Goal: Find specific page/section: Find specific page/section

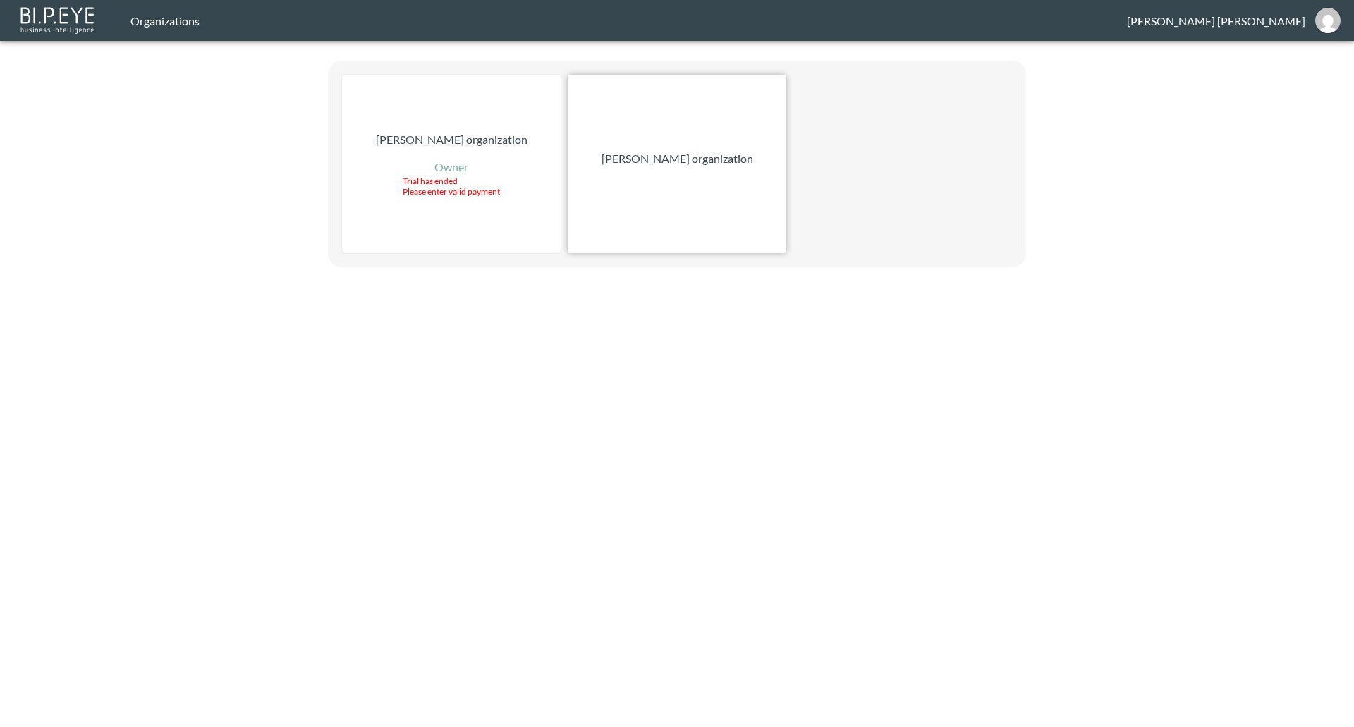
click at [638, 162] on p "[PERSON_NAME] organization" at bounding box center [678, 158] width 152 height 17
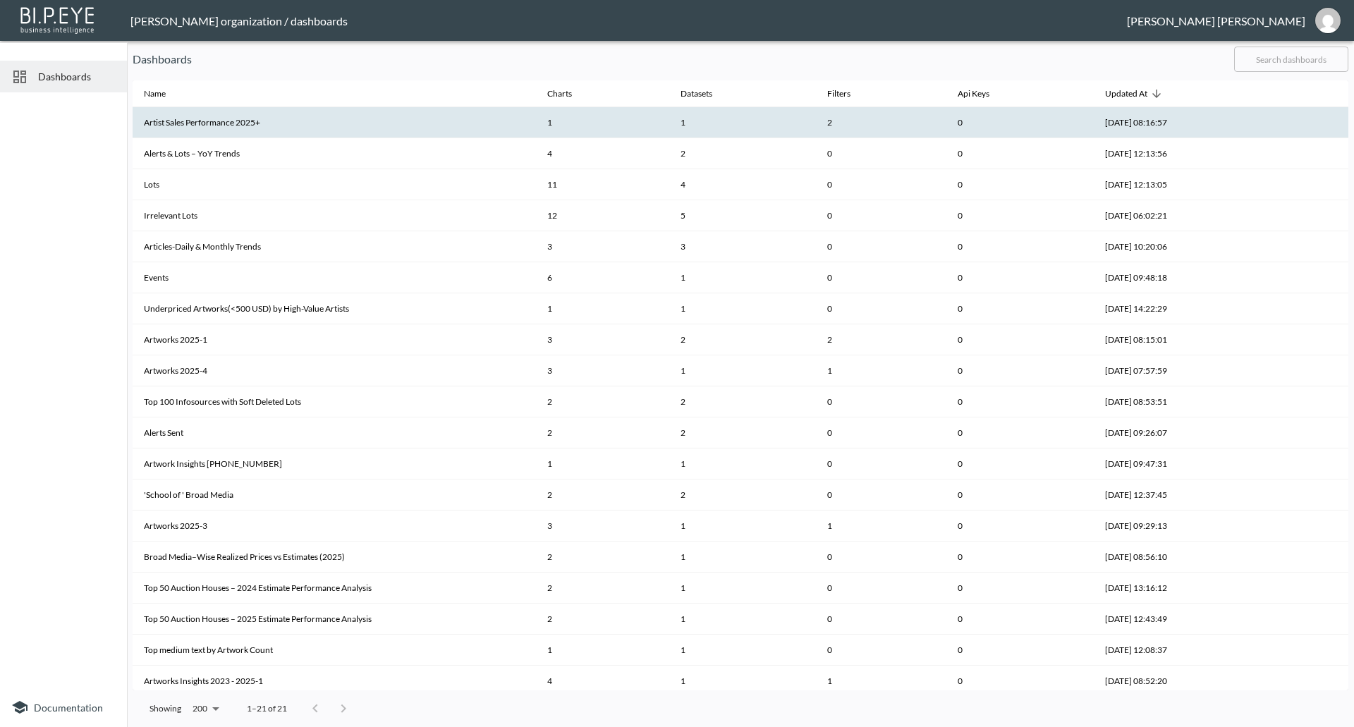
click at [169, 127] on th "Artist Sales Performance 2025+" at bounding box center [334, 122] width 403 height 31
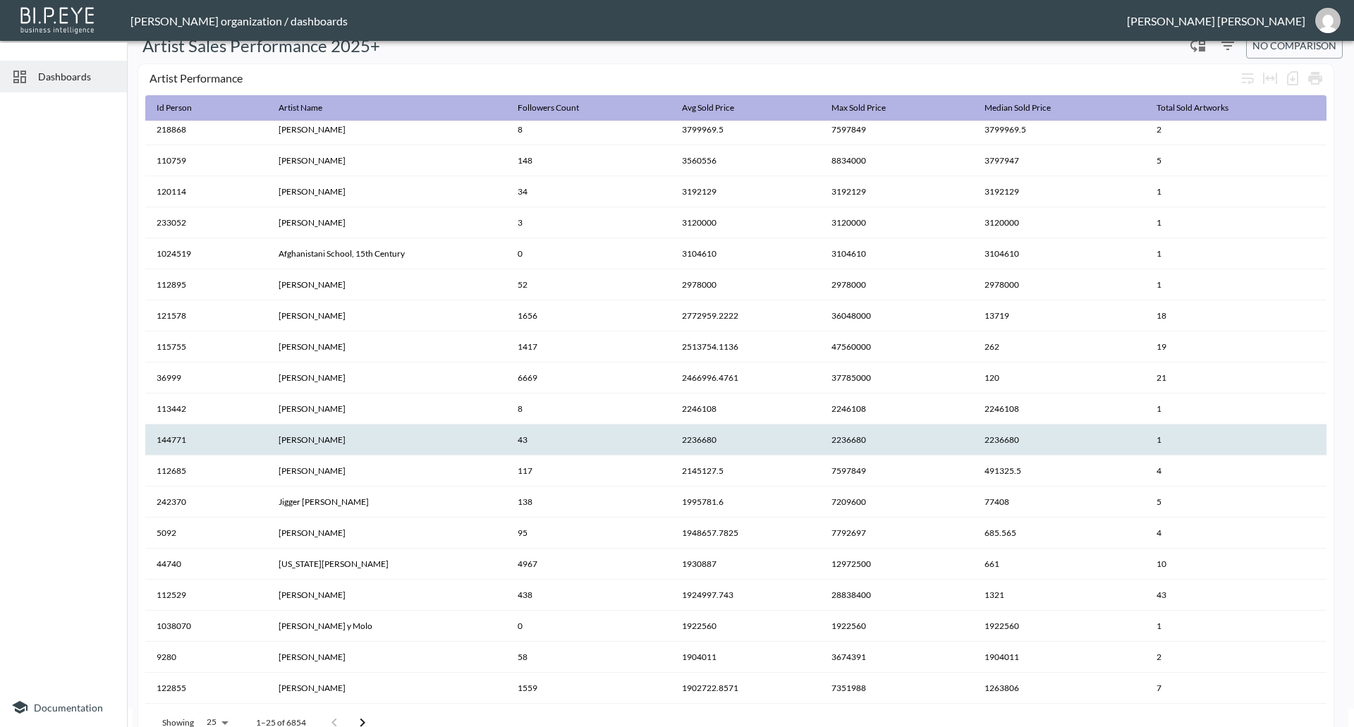
scroll to position [42, 0]
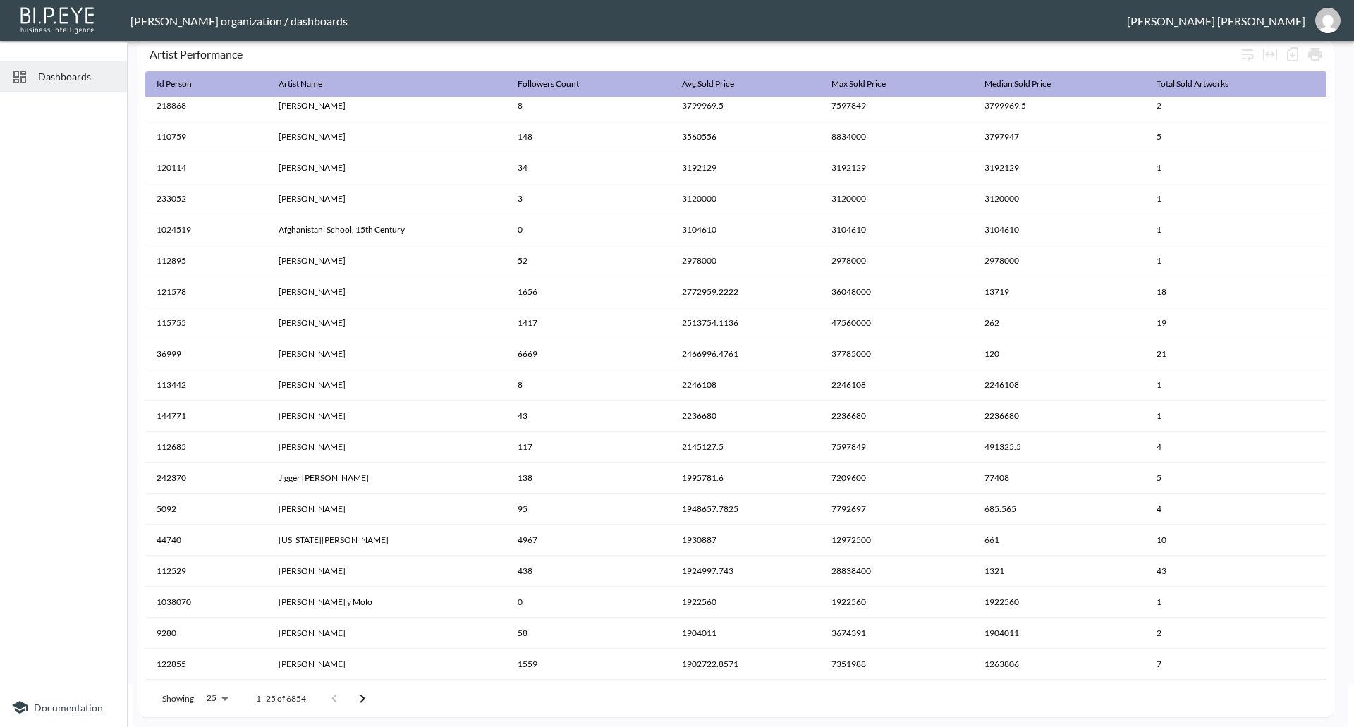
click at [364, 691] on icon "Go to next page" at bounding box center [362, 699] width 17 height 17
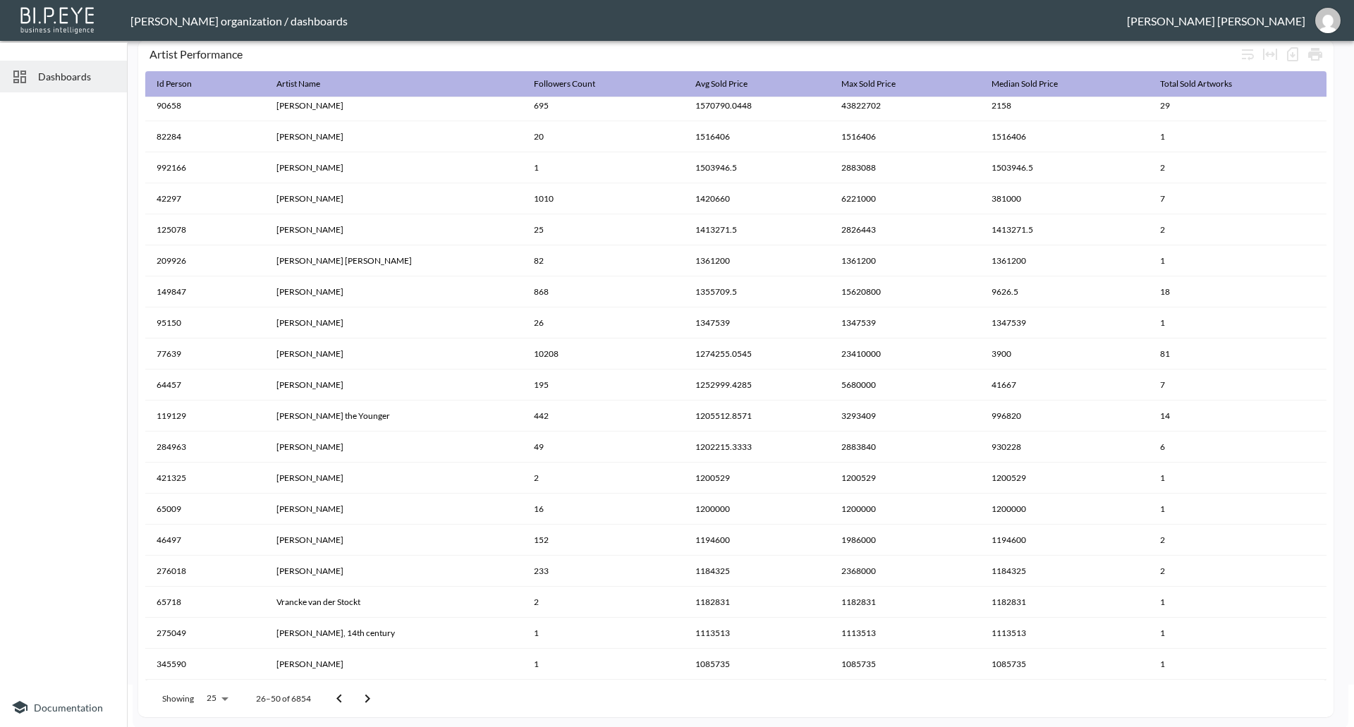
click at [339, 693] on icon "Go to previous page" at bounding box center [339, 699] width 17 height 17
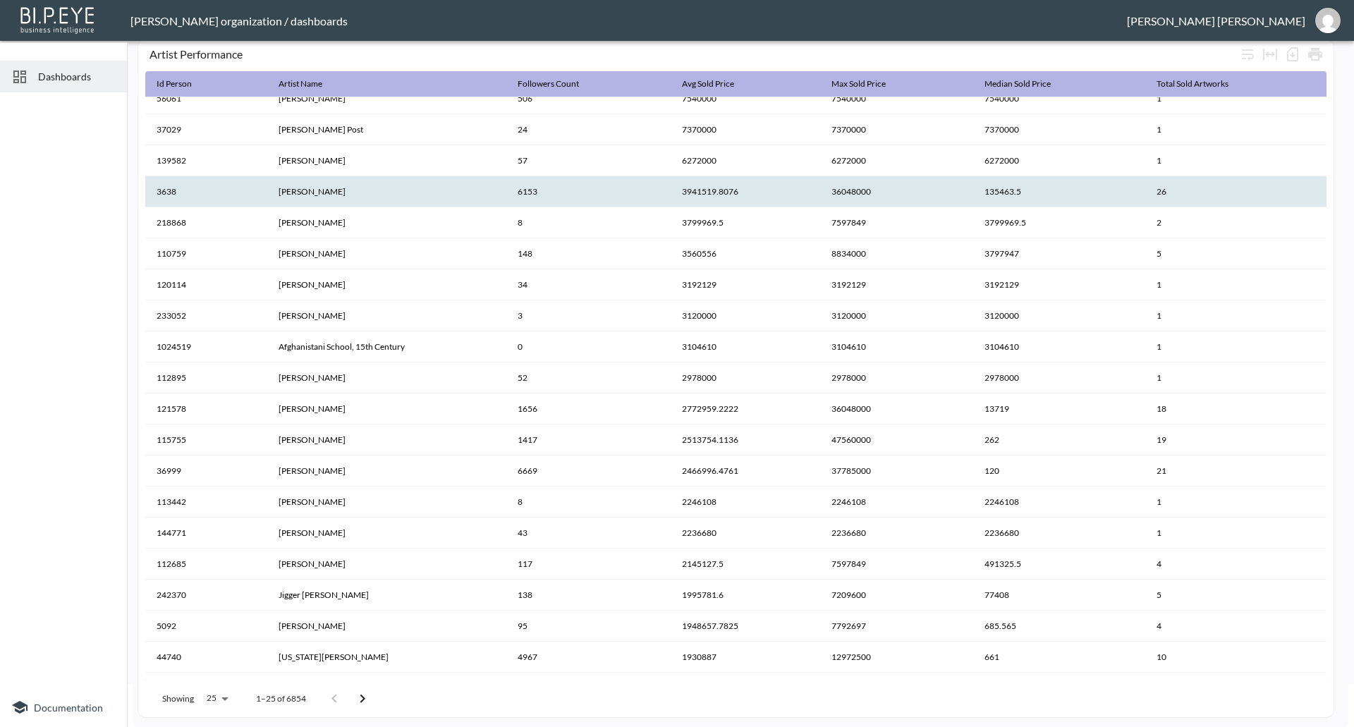
scroll to position [193, 0]
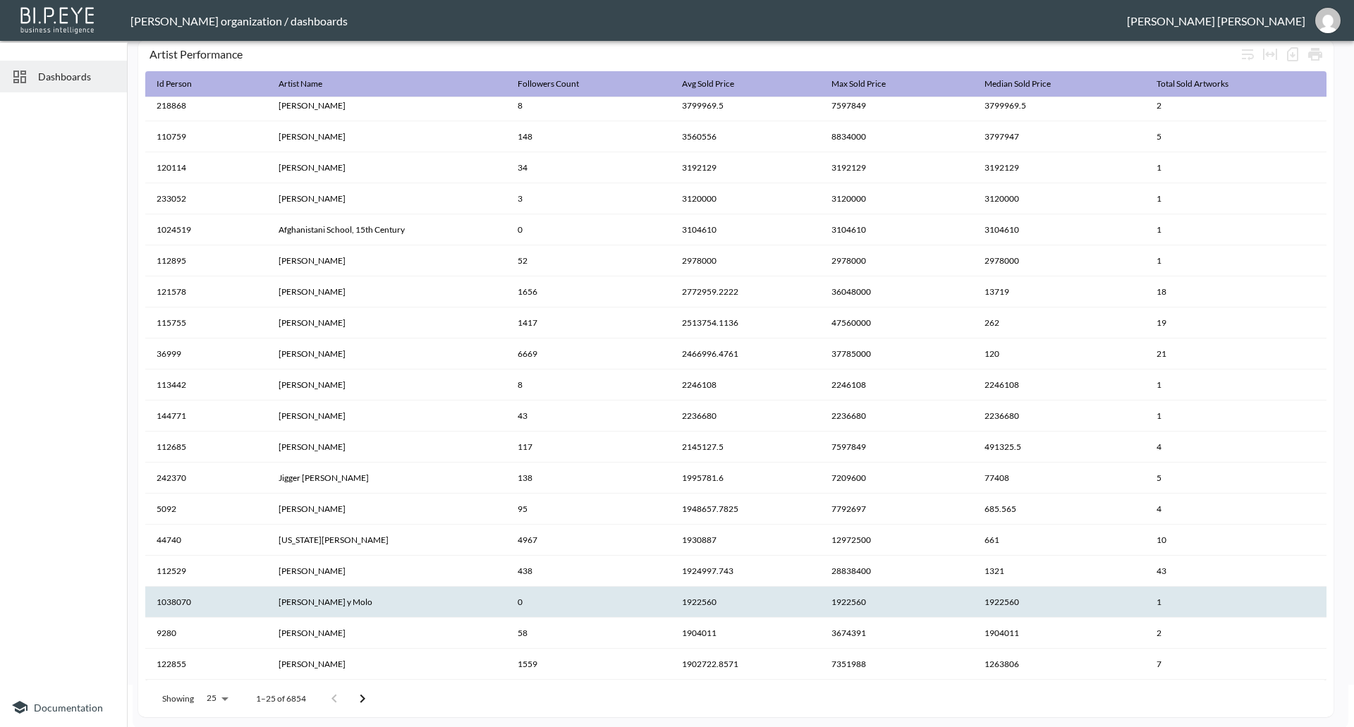
click at [345, 602] on th "[PERSON_NAME] y Molo" at bounding box center [386, 602] width 239 height 31
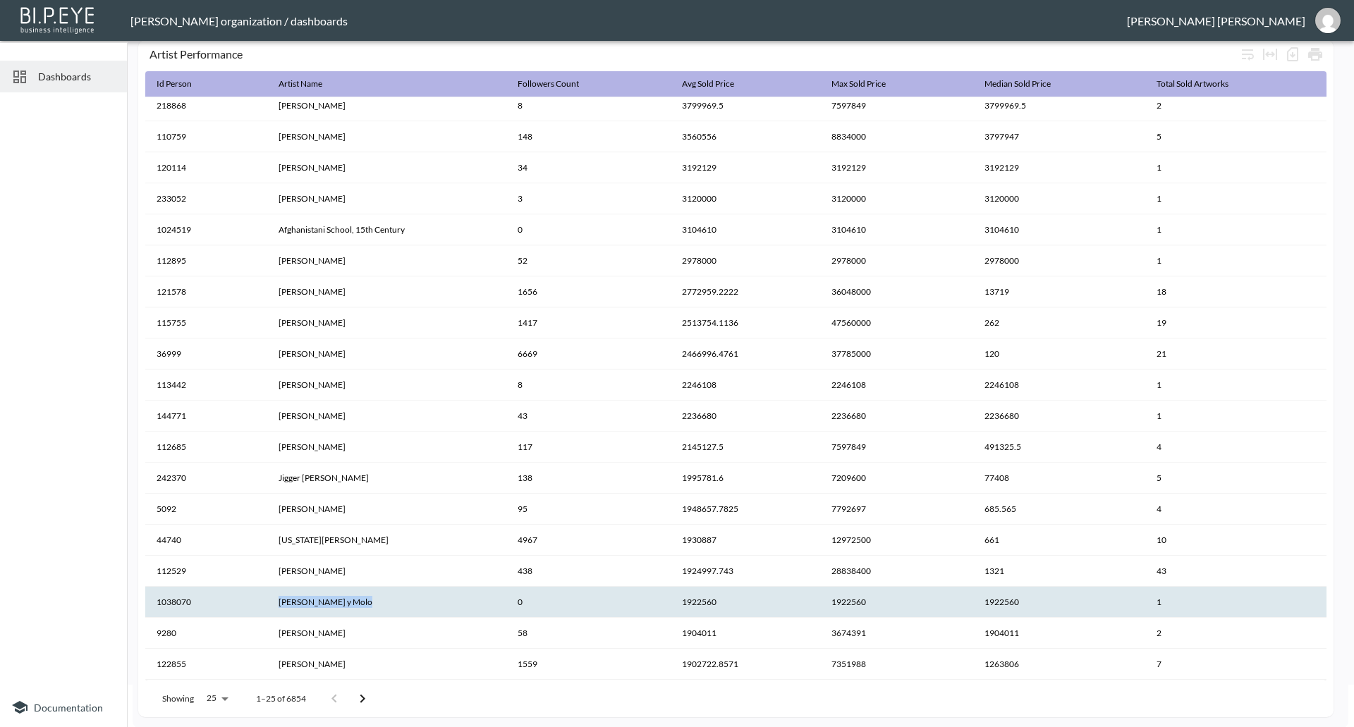
click at [345, 602] on th "[PERSON_NAME] y Molo" at bounding box center [386, 602] width 239 height 31
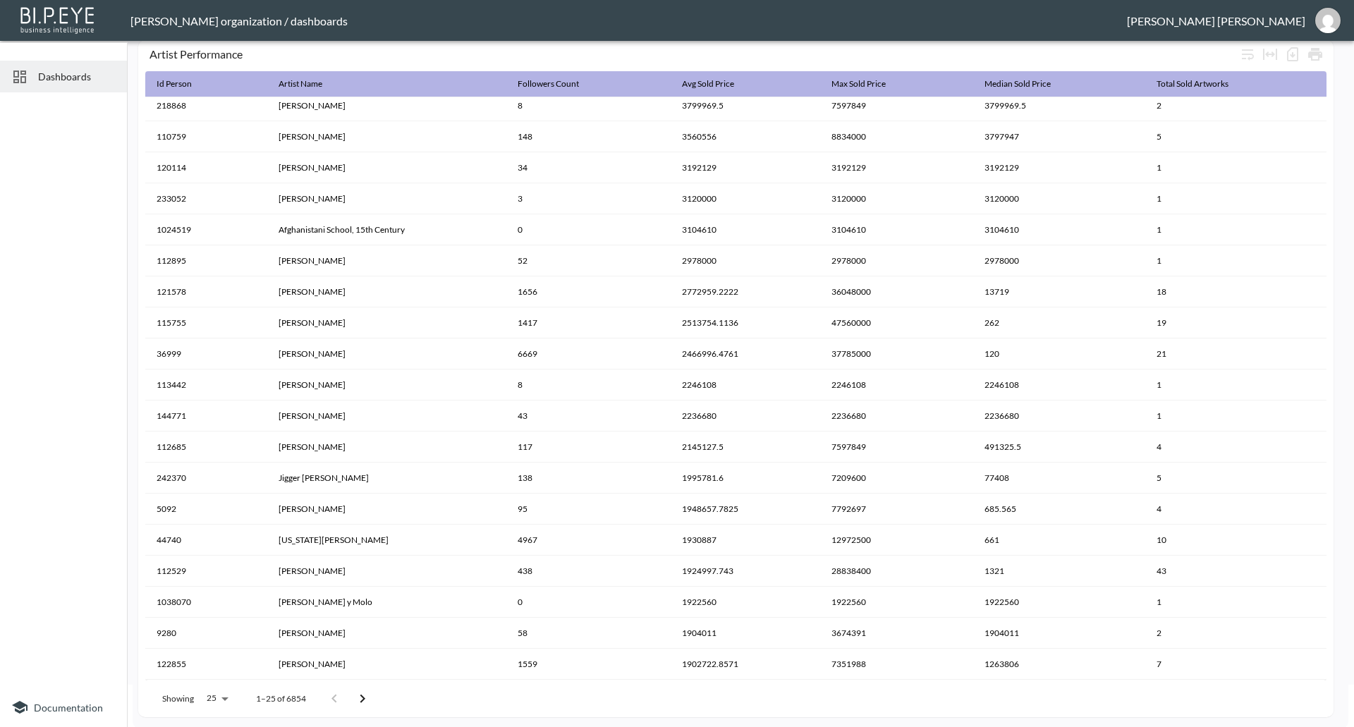
click at [30, 355] on div at bounding box center [63, 393] width 127 height 590
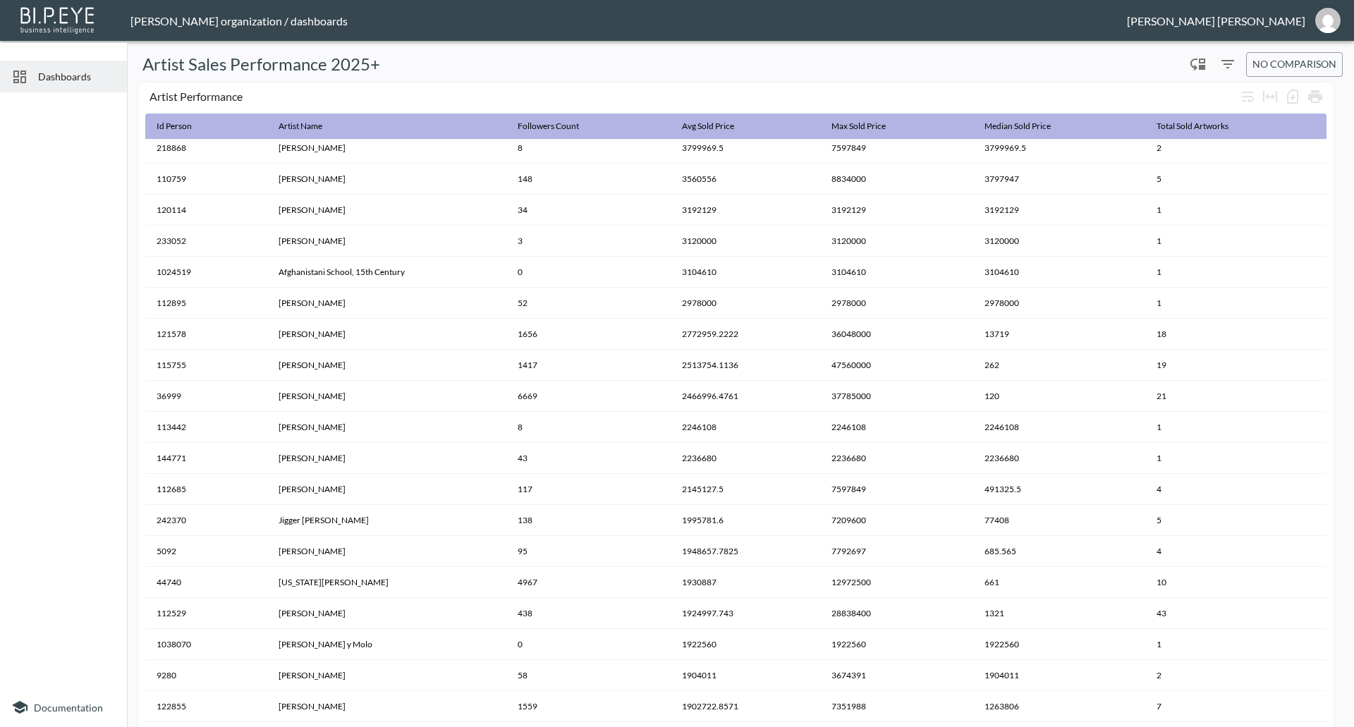
click at [1223, 68] on icon "Filters" at bounding box center [1228, 64] width 17 height 17
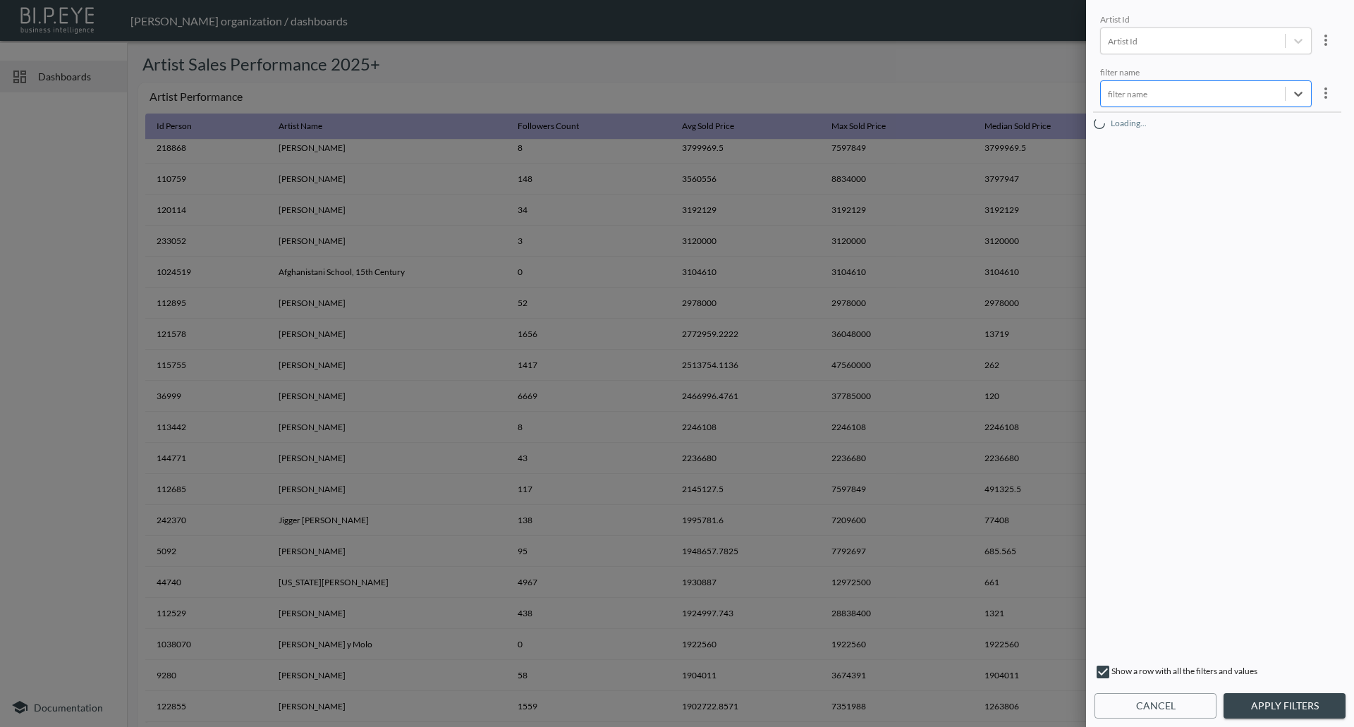
click at [1141, 95] on div at bounding box center [1193, 93] width 170 height 13
type input "p"
type input "a"
click at [1216, 468] on div "Artist Id Artist Id filter name filter name" at bounding box center [1220, 332] width 245 height 643
click at [100, 417] on div at bounding box center [677, 363] width 1354 height 727
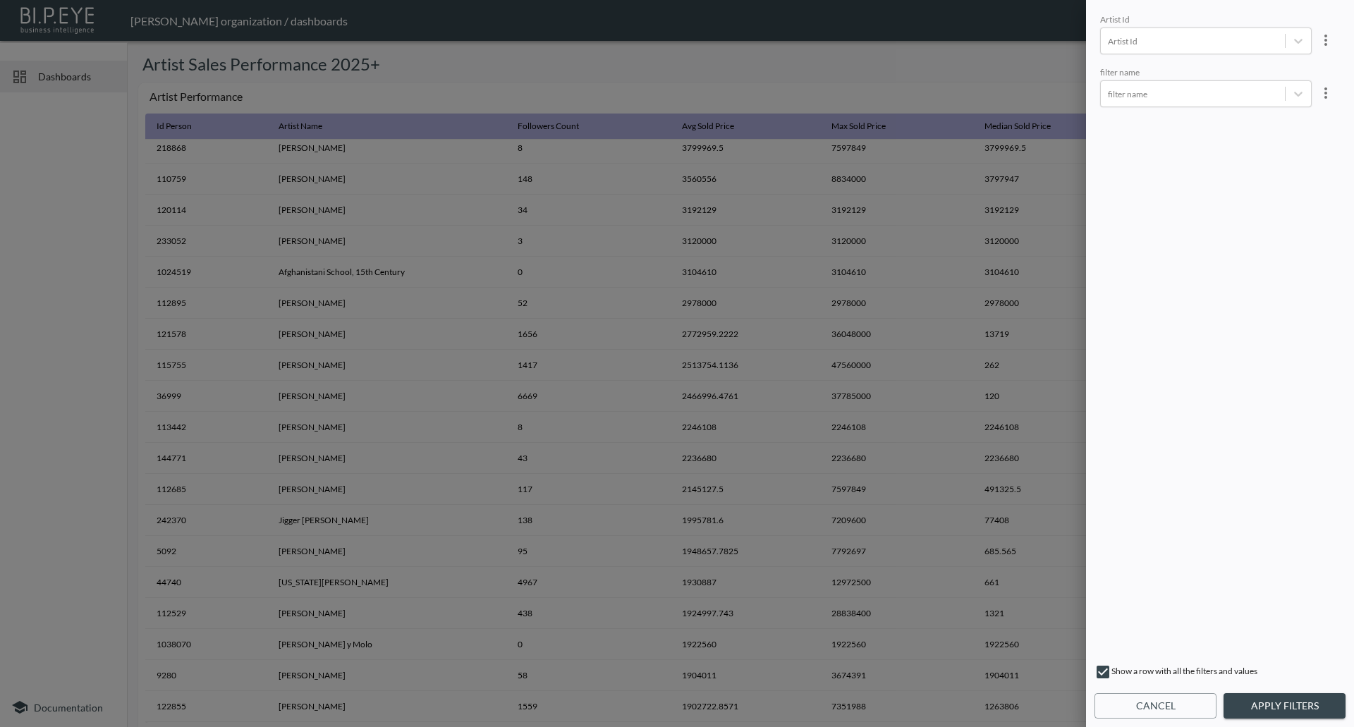
click at [1164, 702] on button "Cancel" at bounding box center [1156, 706] width 122 height 26
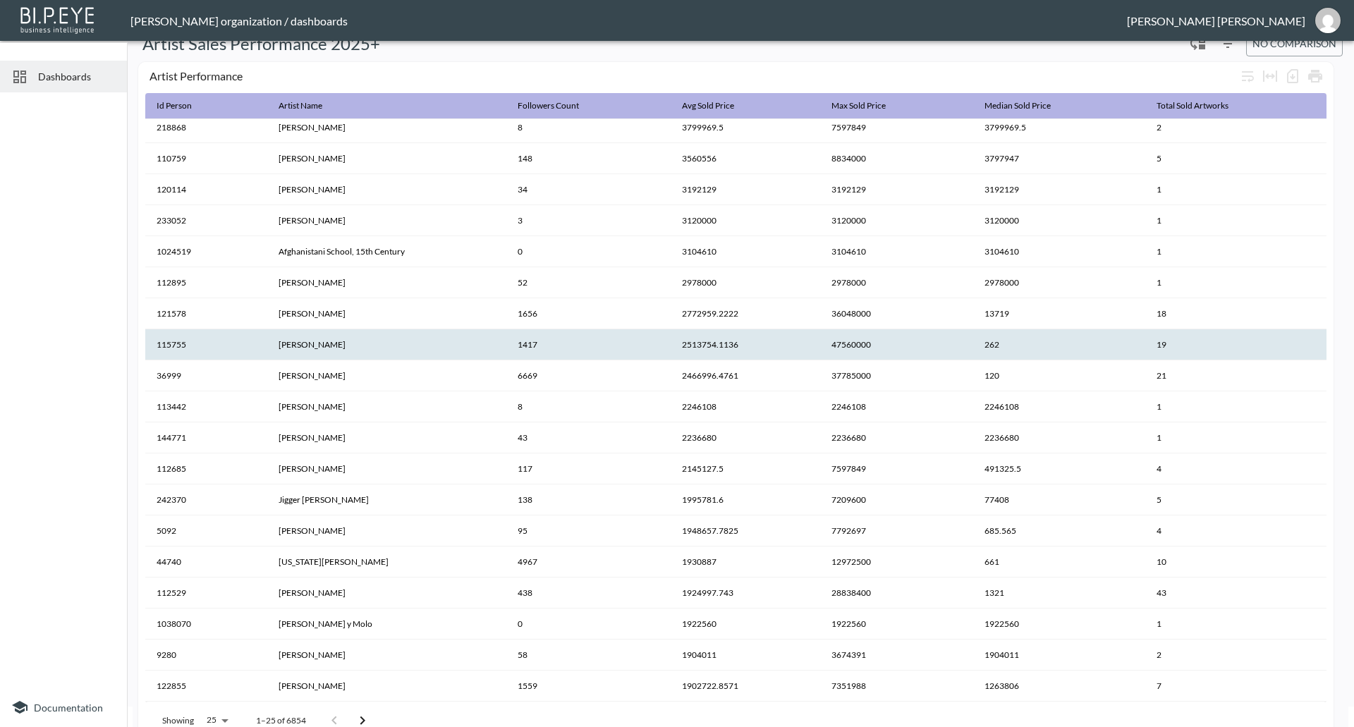
scroll to position [0, 0]
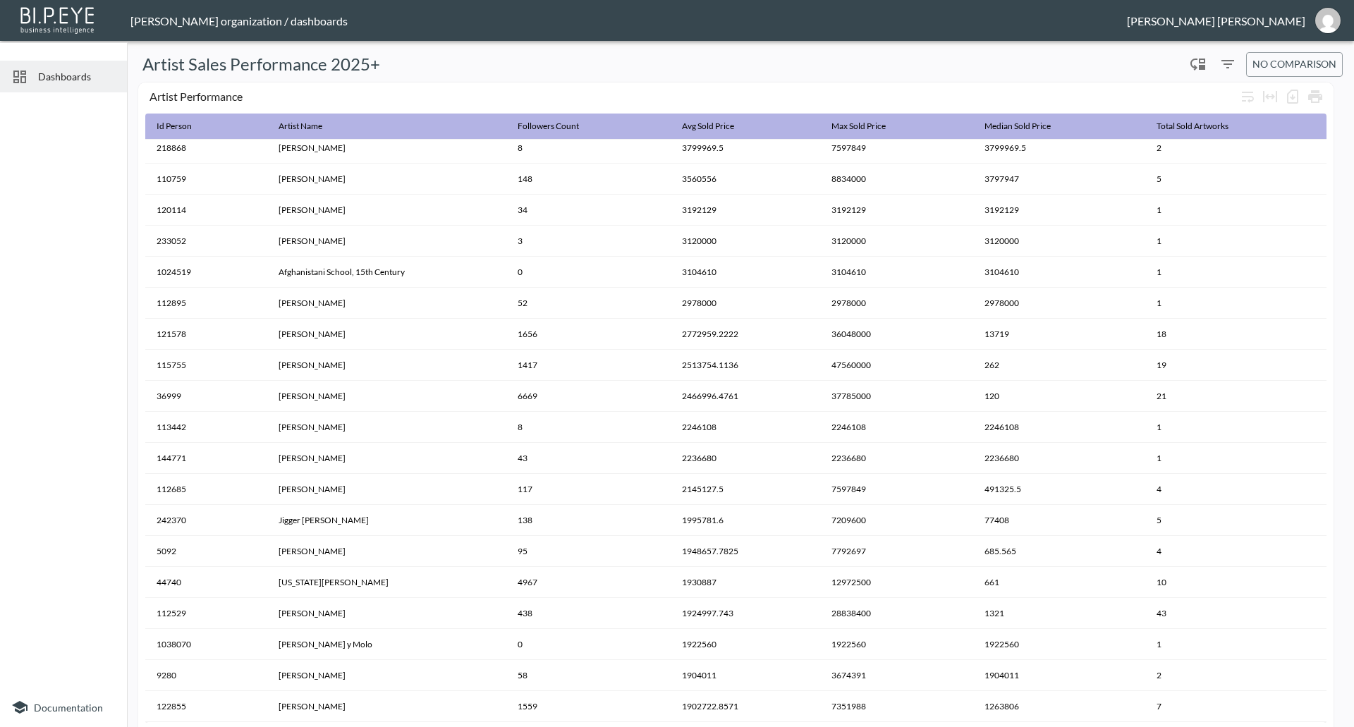
click at [100, 303] on div at bounding box center [63, 393] width 127 height 590
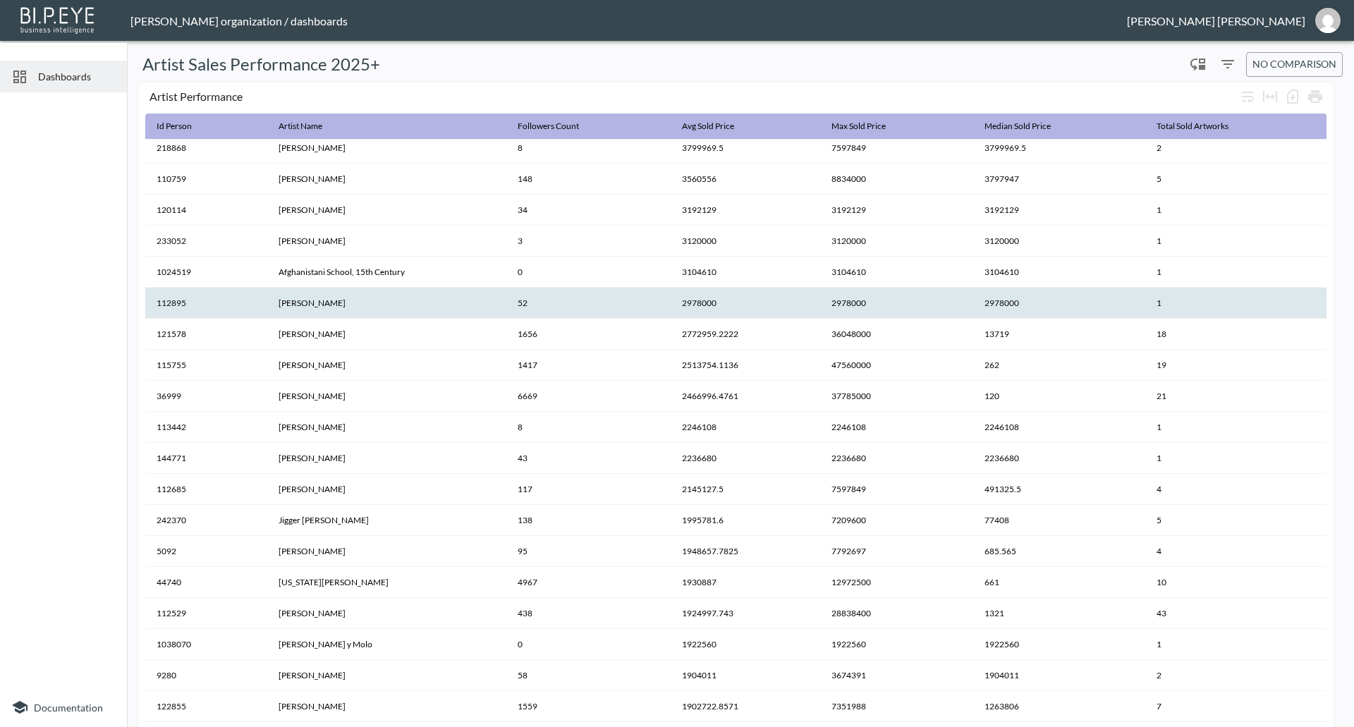
scroll to position [42, 0]
